Goal: Task Accomplishment & Management: Complete application form

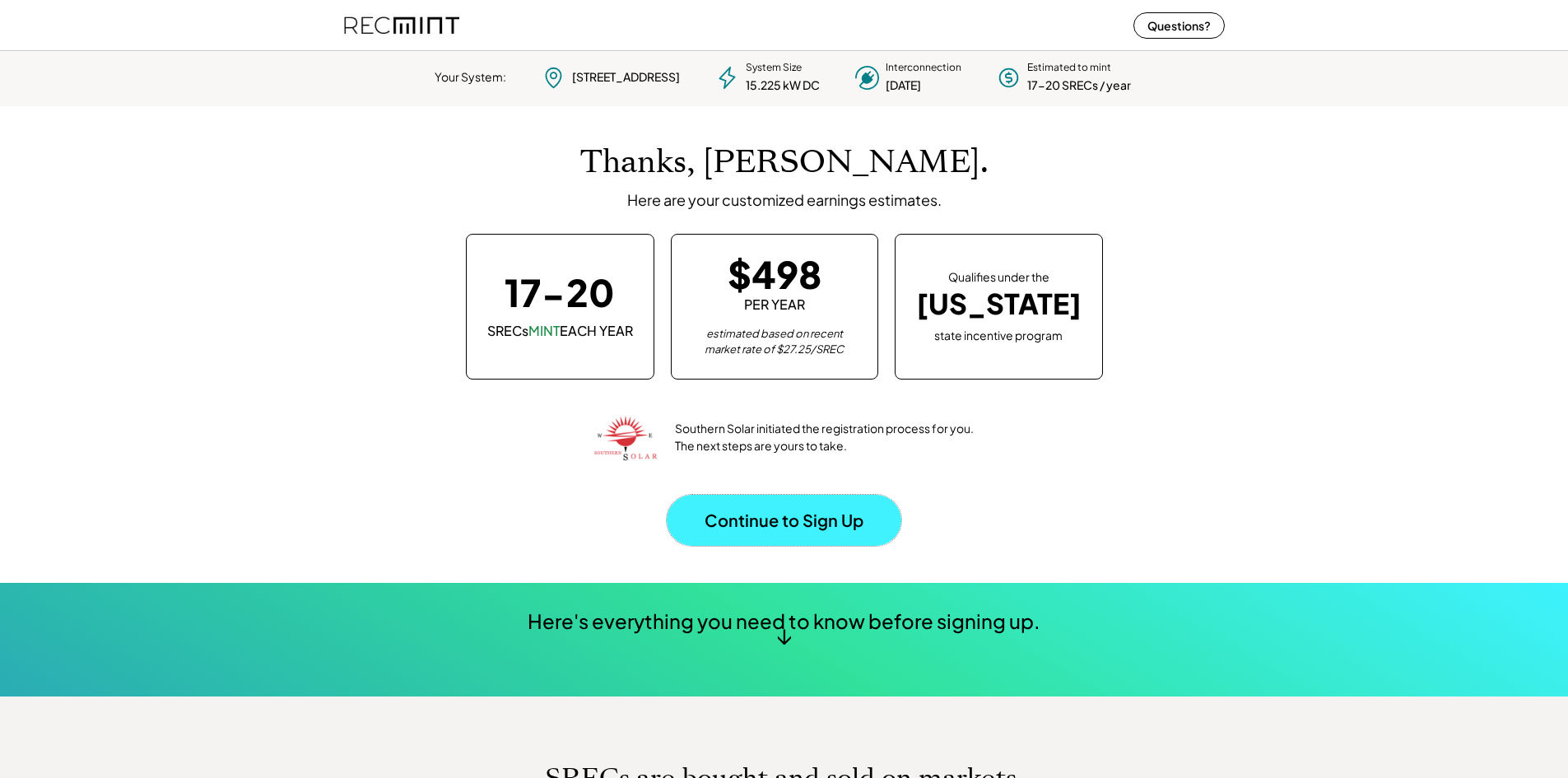
click at [802, 517] on button "Continue to Sign Up" at bounding box center [784, 520] width 235 height 51
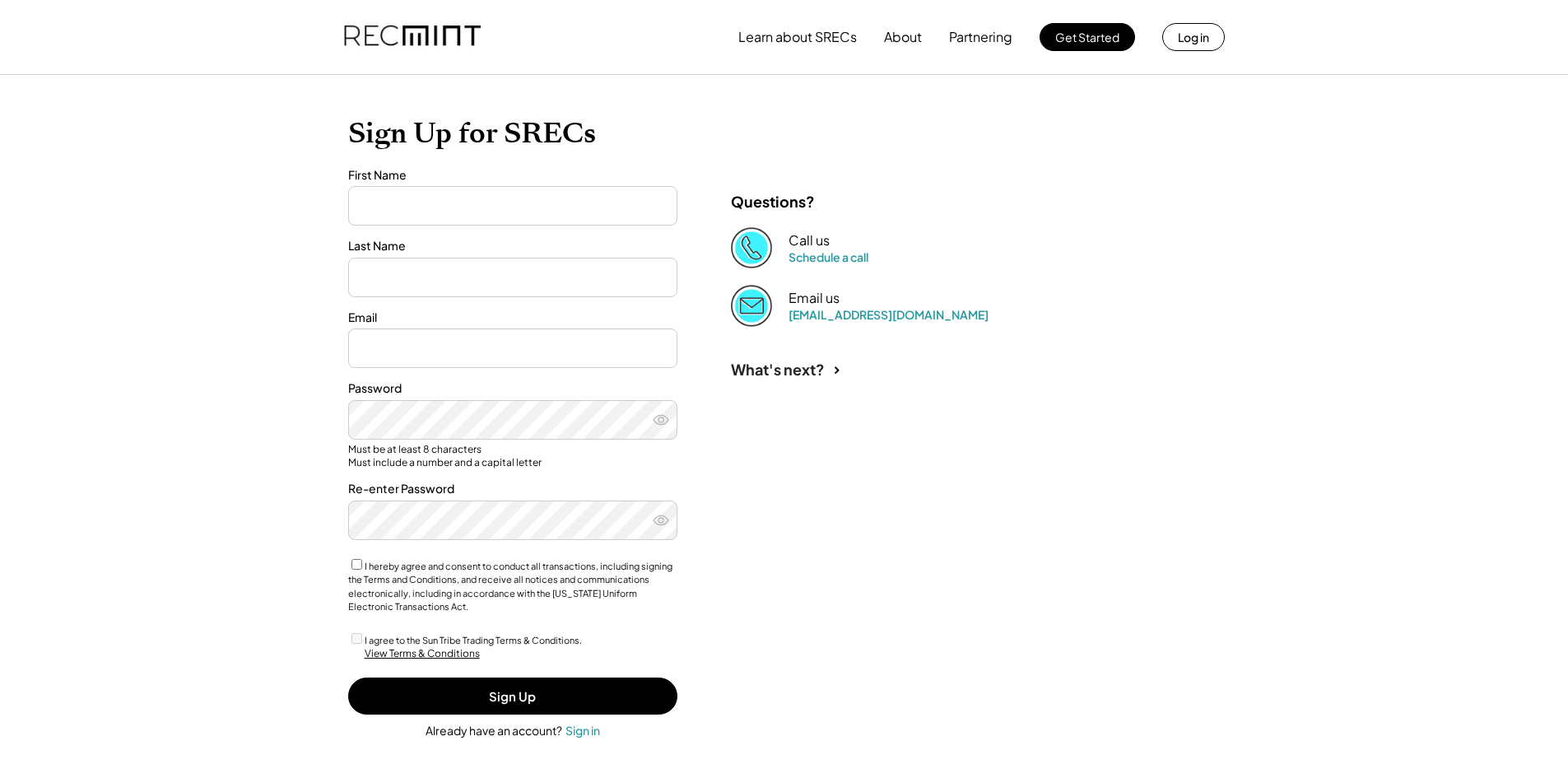
type input "******"
type input "*****"
type input "**********"
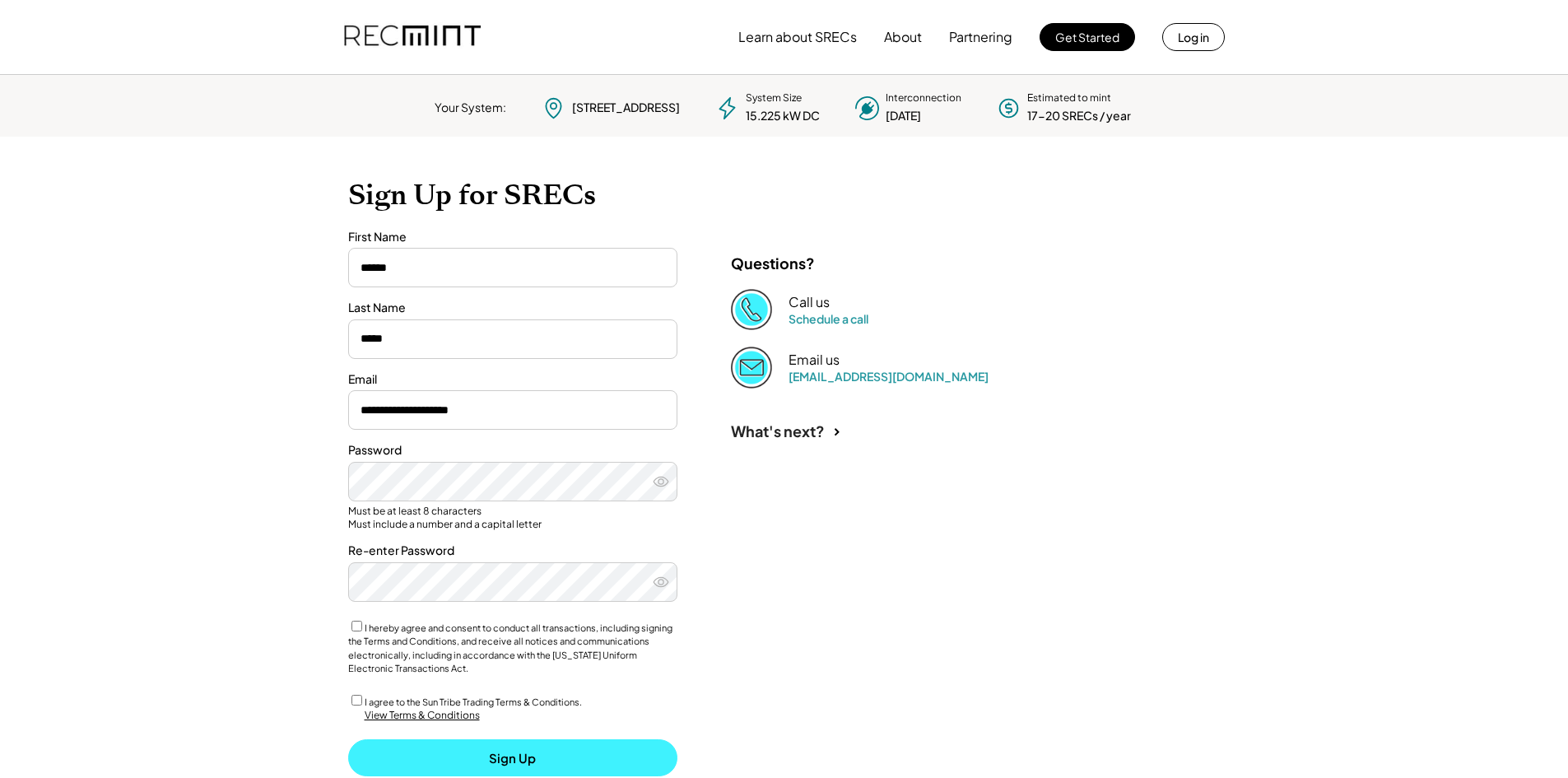
click at [496, 758] on button "Sign Up" at bounding box center [513, 758] width 329 height 37
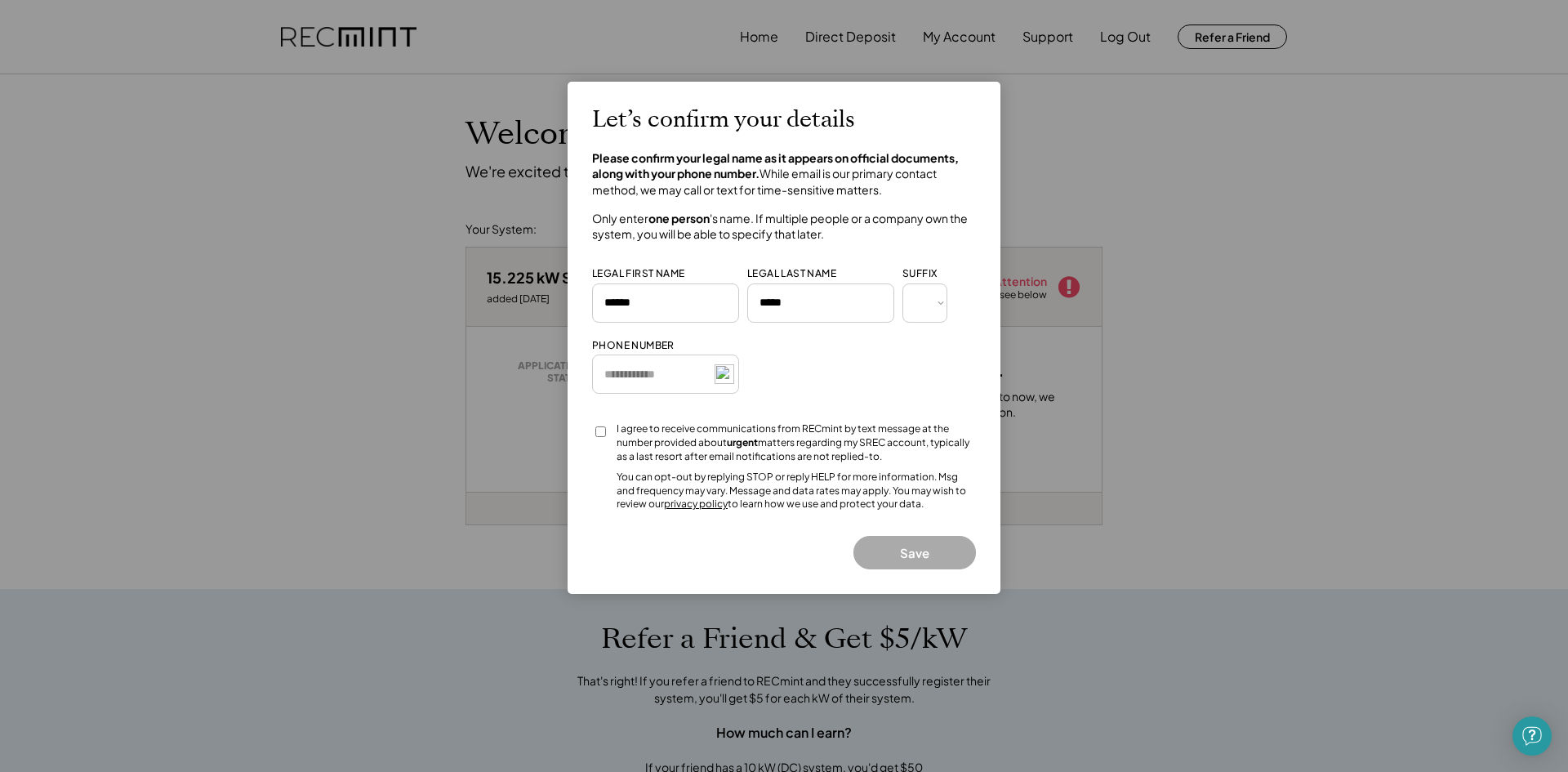
click at [638, 368] on input "input" at bounding box center [666, 373] width 147 height 39
type input "**********"
click at [929, 549] on button "Save" at bounding box center [915, 552] width 123 height 33
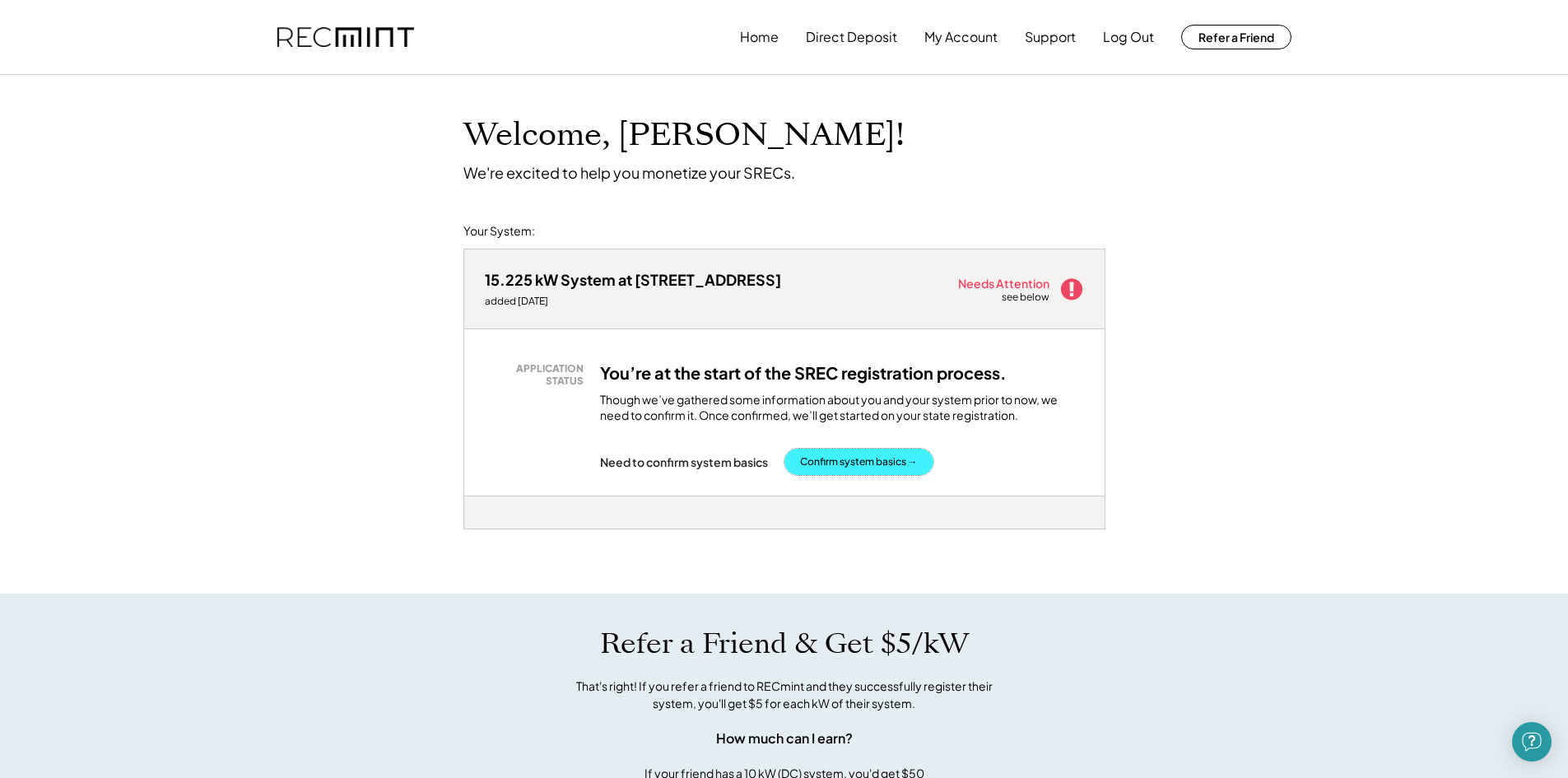
click at [850, 459] on button "Confirm system basics →" at bounding box center [858, 461] width 149 height 26
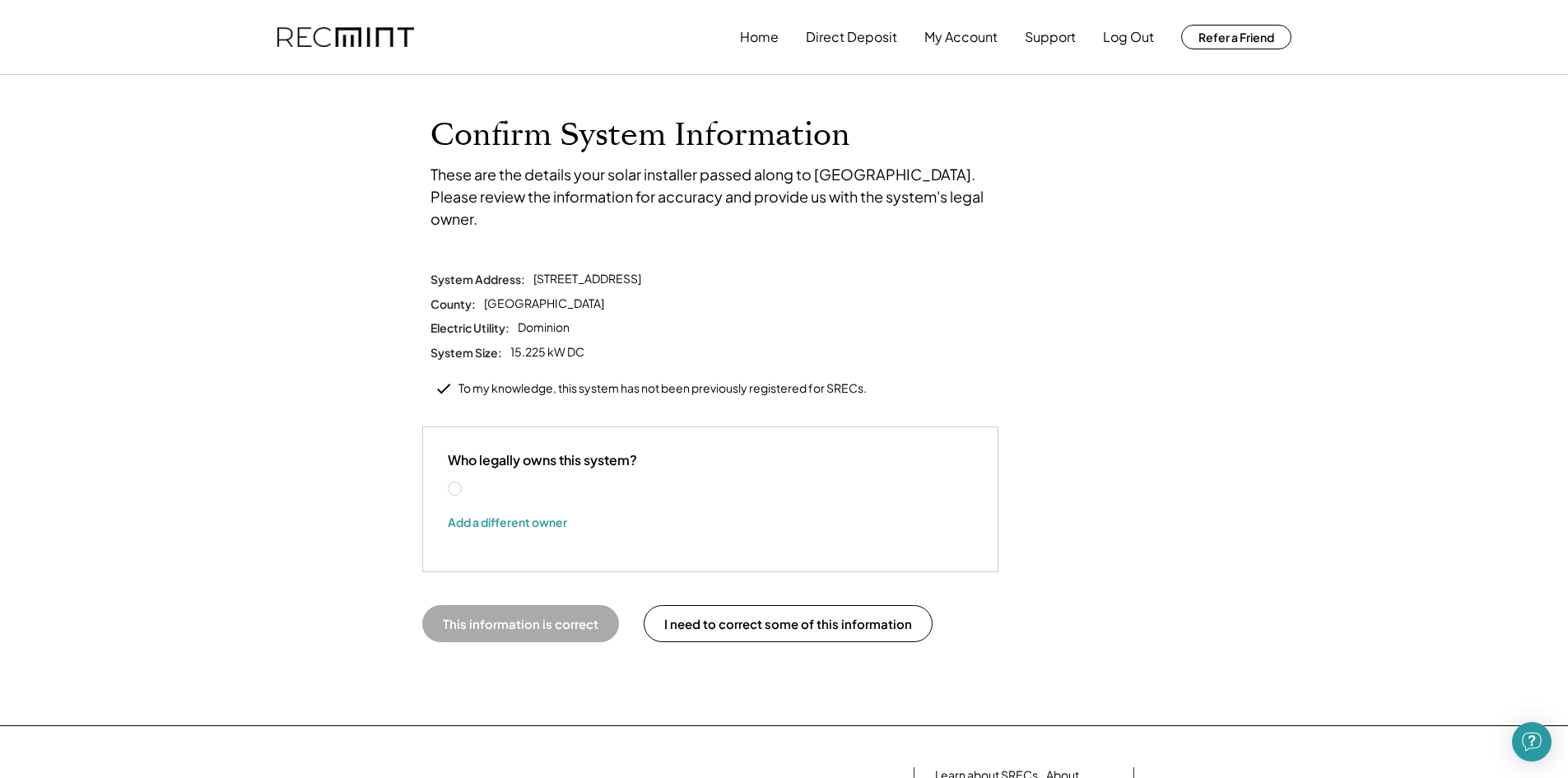
click at [464, 483] on label "[PERSON_NAME]" at bounding box center [538, 489] width 148 height 12
click at [560, 605] on button "This information is correct" at bounding box center [521, 624] width 197 height 37
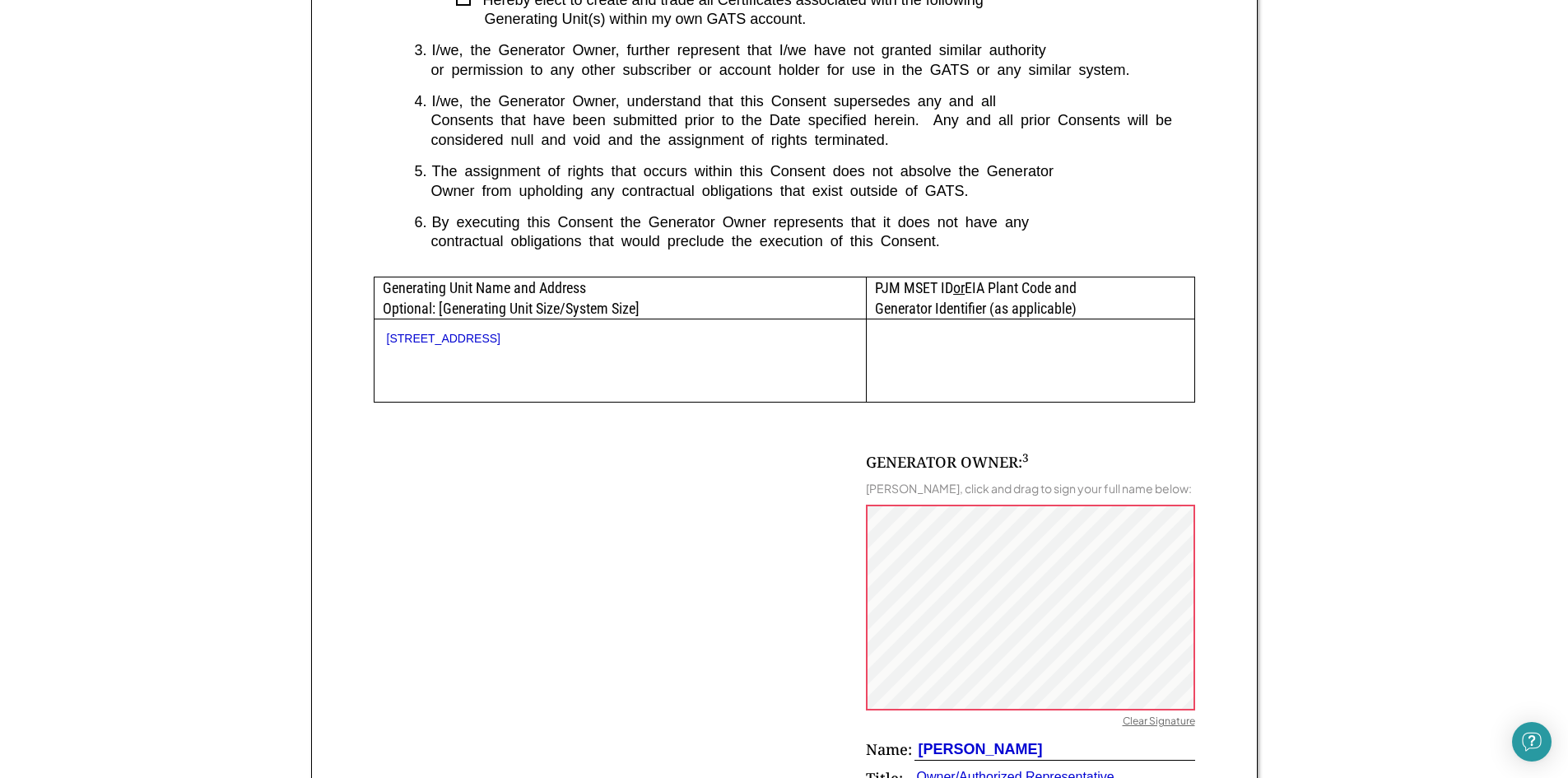
scroll to position [658, 0]
drag, startPoint x: 856, startPoint y: 571, endPoint x: 762, endPoint y: 560, distance: 94.6
click at [762, 560] on div "GENERATOR OWNER: 3 Thomas Basco, click and drag to sign your full name below: C…" at bounding box center [784, 613] width 821 height 424
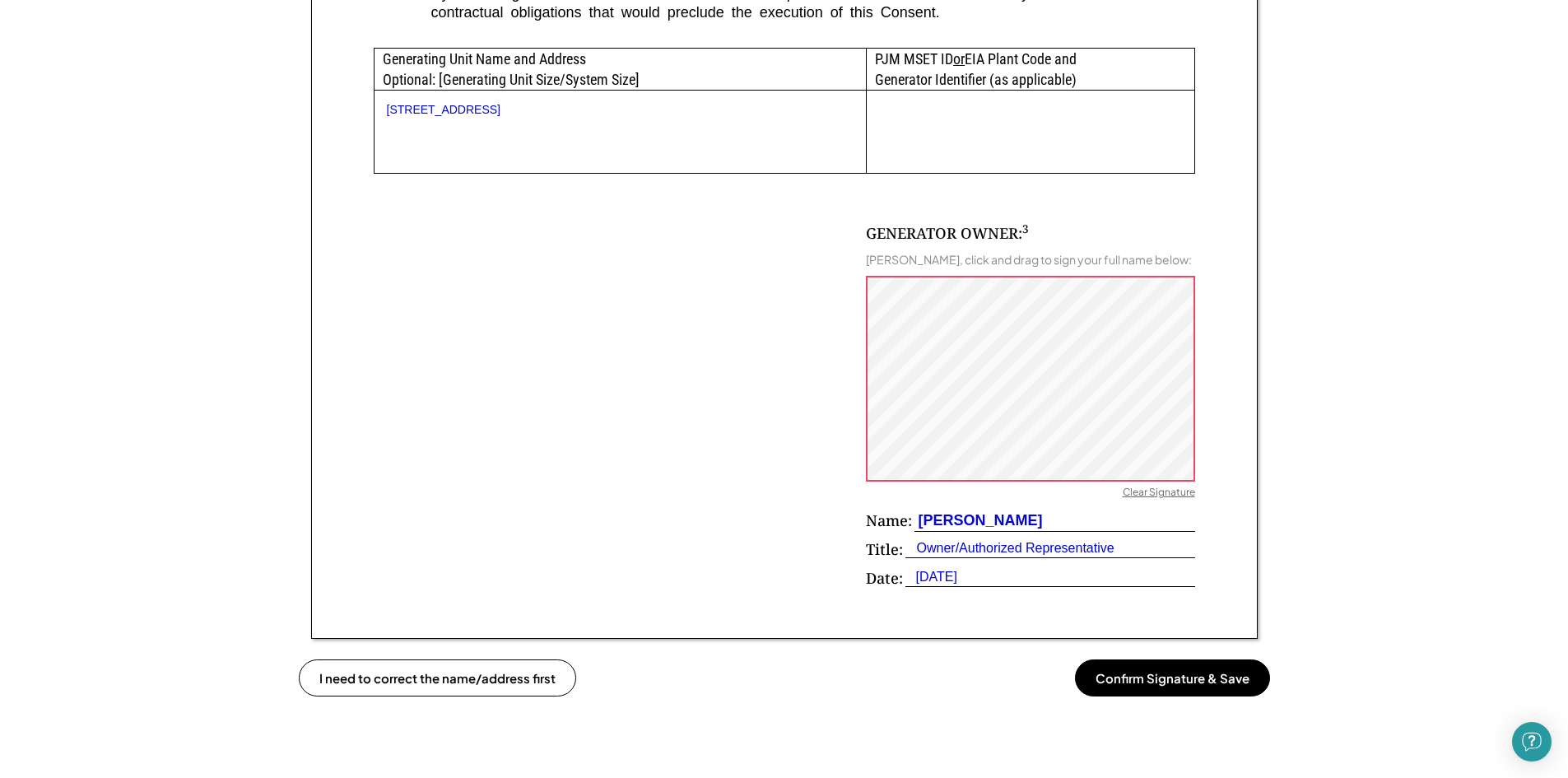
scroll to position [906, 0]
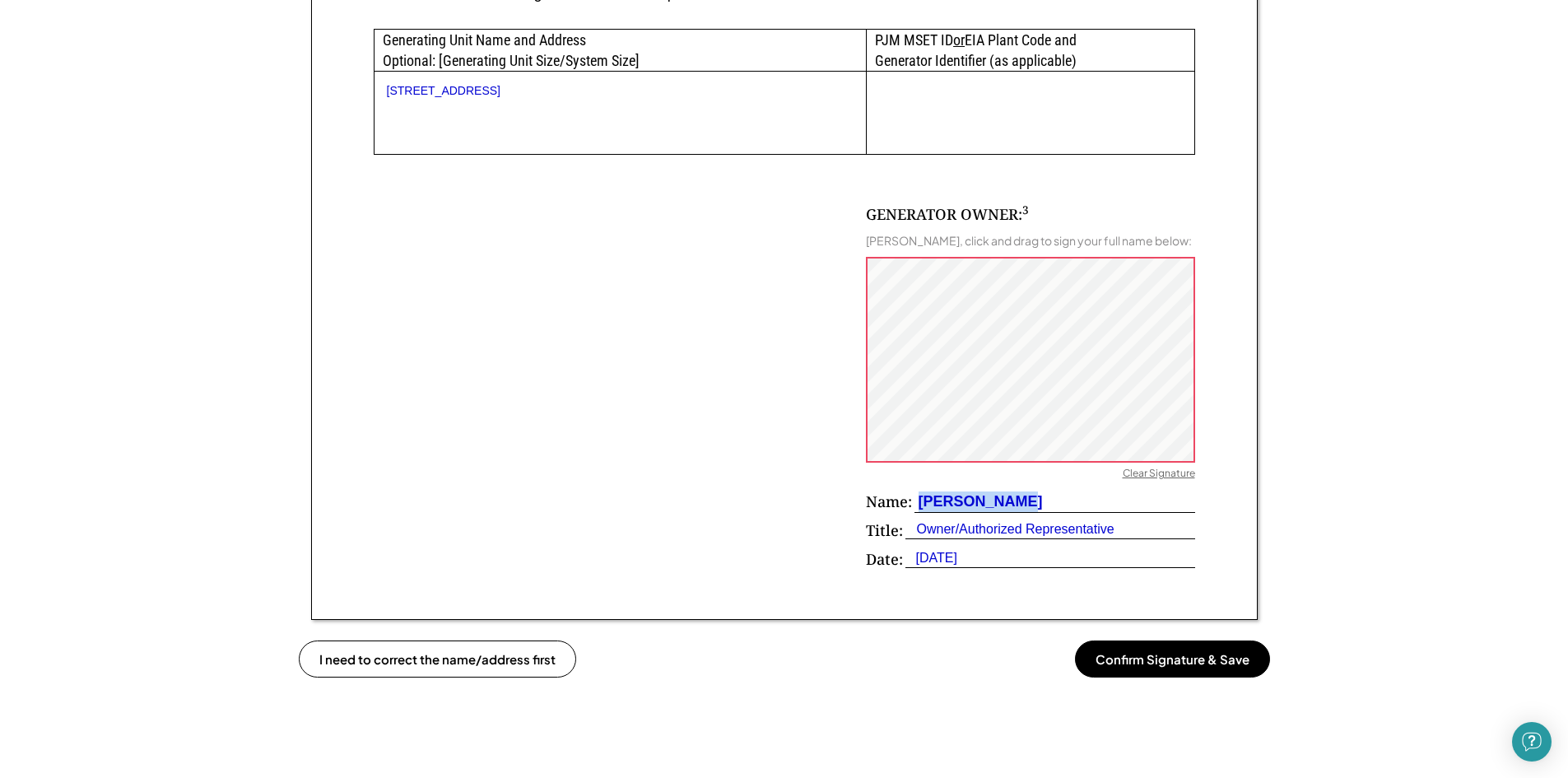
drag, startPoint x: 1027, startPoint y: 498, endPoint x: 917, endPoint y: 494, distance: 110.1
click at [917, 494] on div "Thomas Basco" at bounding box center [1054, 502] width 280 height 21
drag, startPoint x: 925, startPoint y: 466, endPoint x: 1097, endPoint y: 488, distance: 173.4
click at [1097, 488] on div "GENERATOR OWNER: 3 Thomas Basco, click and drag to sign your full name below: C…" at bounding box center [1030, 391] width 329 height 374
click at [981, 499] on div "Thomas Basco" at bounding box center [978, 502] width 129 height 20
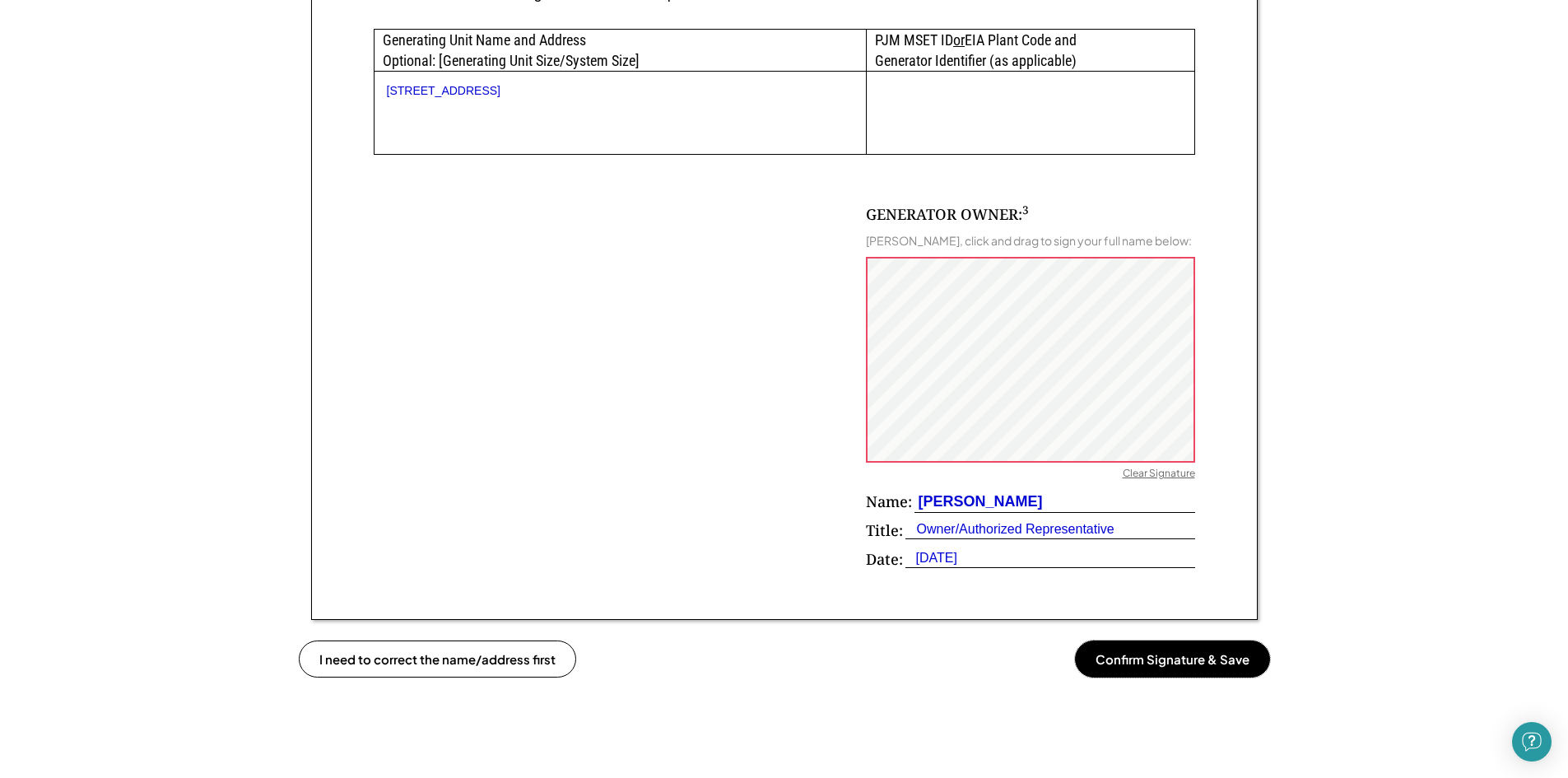
click at [1183, 663] on button "Confirm Signature & Save" at bounding box center [1172, 659] width 195 height 37
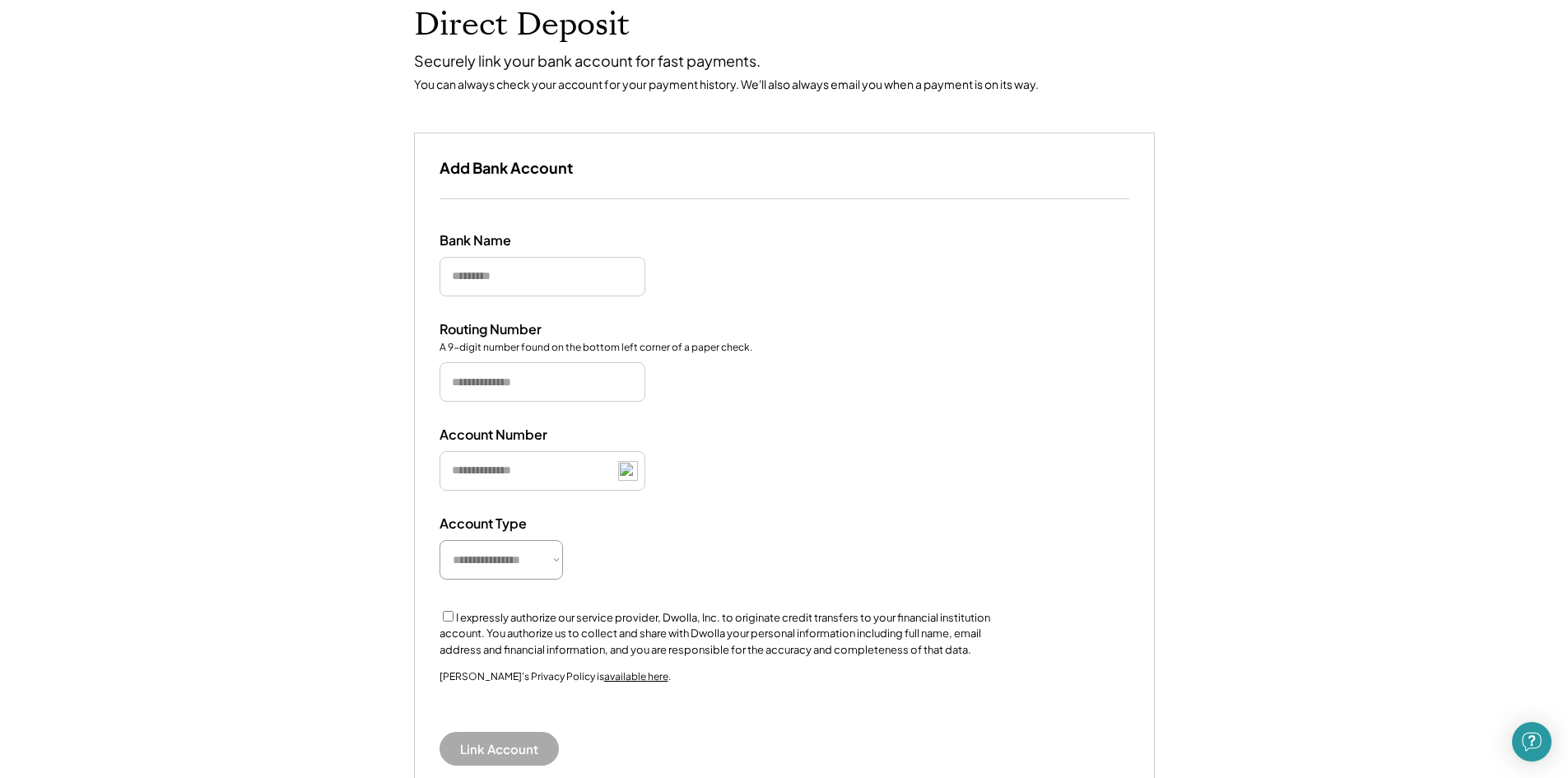
scroll to position [83, 0]
